Goal: Task Accomplishment & Management: Manage account settings

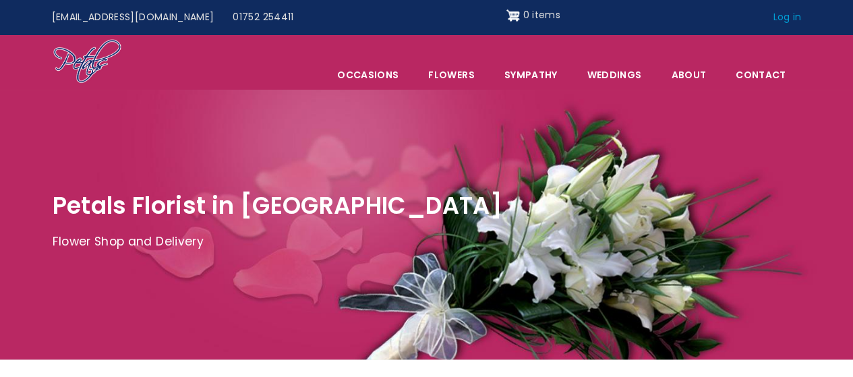
click at [787, 14] on link "Log in" at bounding box center [787, 18] width 47 height 26
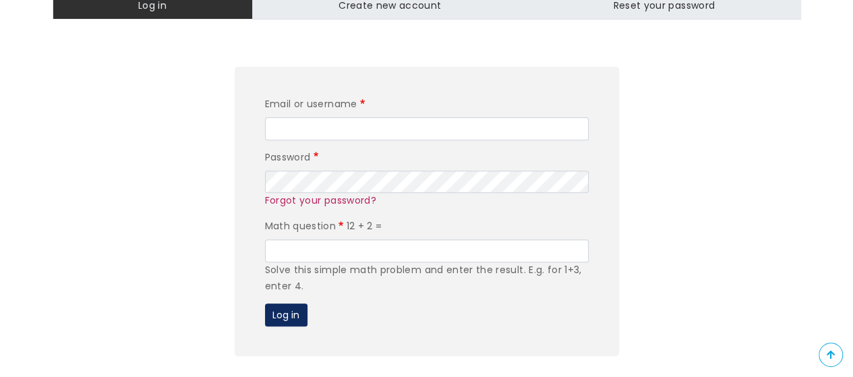
scroll to position [202, 0]
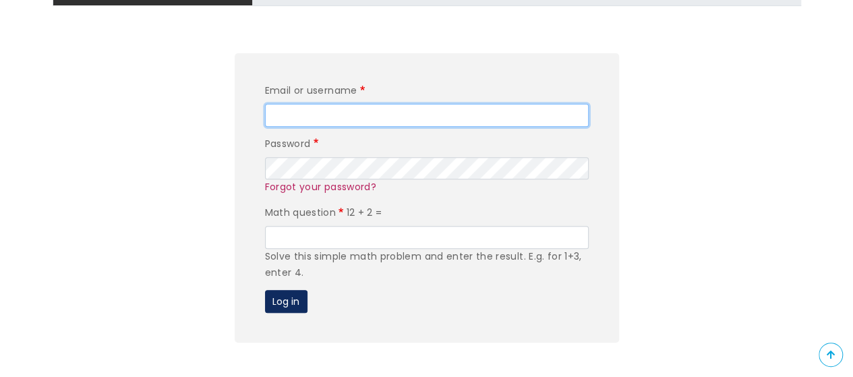
type input "editor"
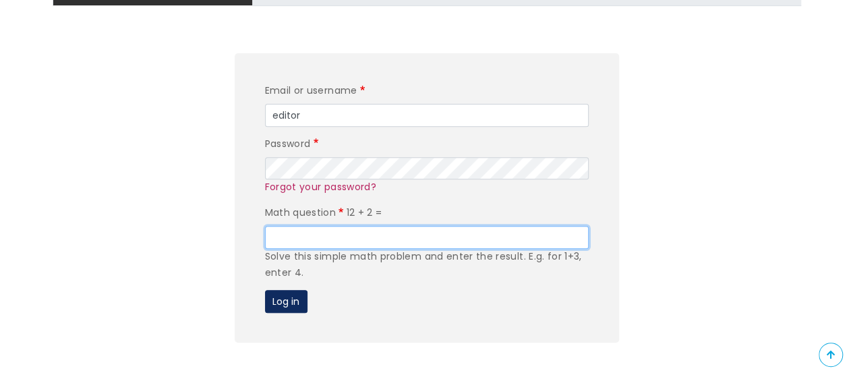
click at [407, 244] on input "Math question" at bounding box center [427, 237] width 324 height 23
type input "14"
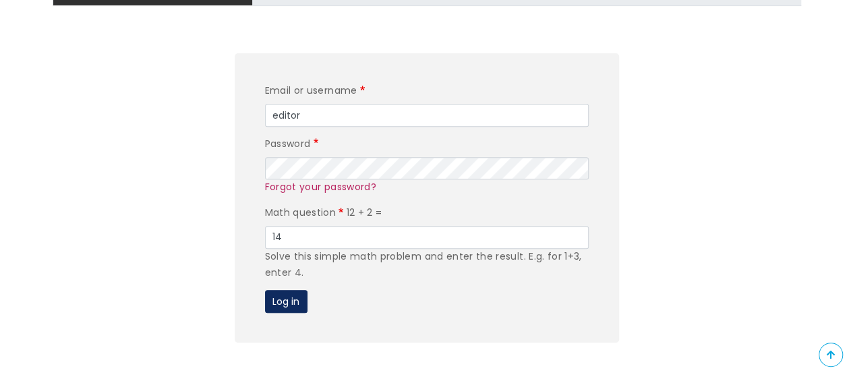
click at [417, 285] on form "Email or username editor Password Forgot your password? Math question 12 + 2 = …" at bounding box center [427, 197] width 385 height 289
click at [295, 300] on button "Log in" at bounding box center [286, 301] width 43 height 23
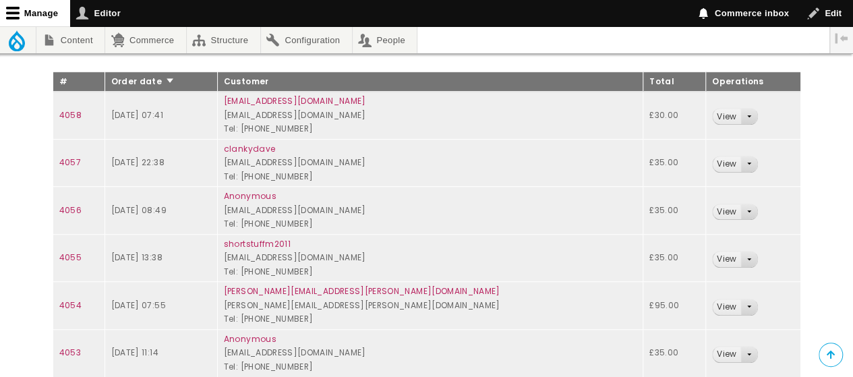
scroll to position [270, 0]
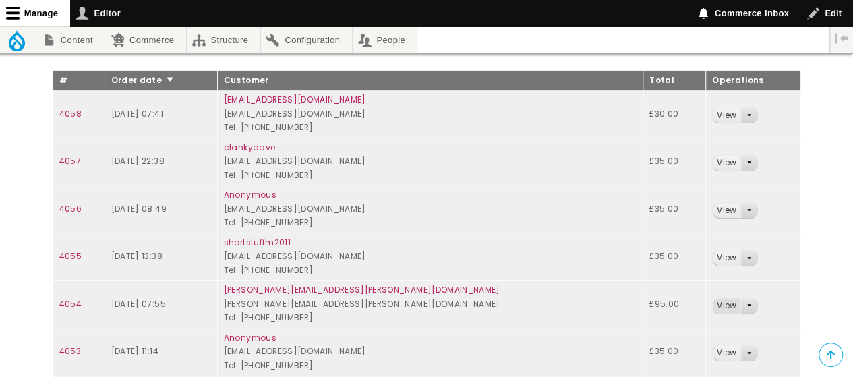
click at [713, 303] on link "View" at bounding box center [727, 306] width 28 height 16
